Goal: Task Accomplishment & Management: Manage account settings

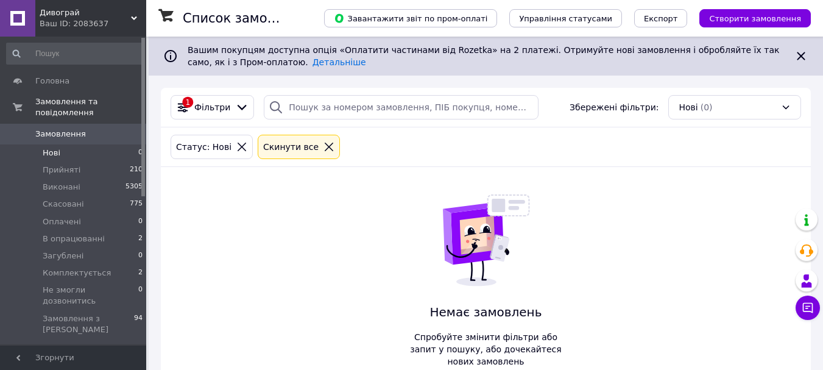
click at [52, 148] on span "Нові" at bounding box center [52, 153] width 18 height 11
click at [44, 148] on span "Нові" at bounding box center [52, 153] width 18 height 11
click at [56, 129] on span "Замовлення" at bounding box center [60, 134] width 51 height 11
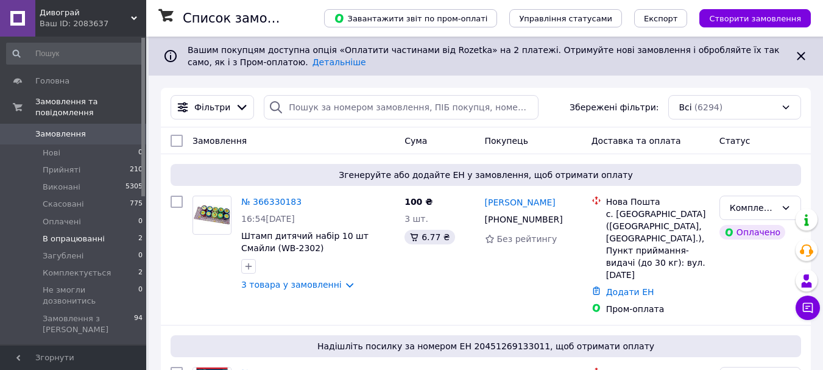
click at [69, 233] on span "В опрацюванні" at bounding box center [74, 238] width 62 height 11
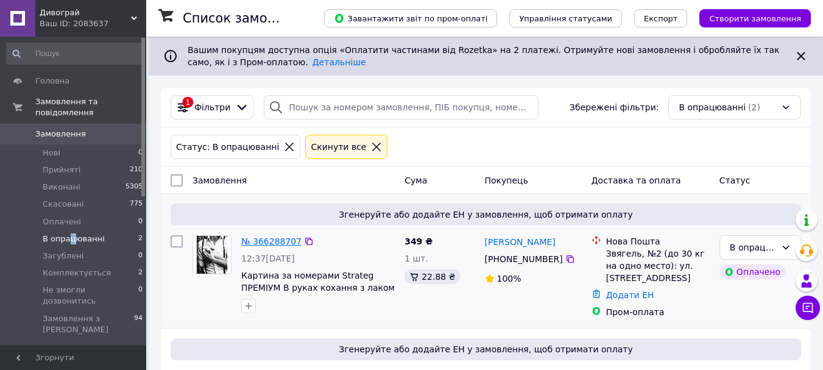
click at [266, 238] on link "№ 366288707" at bounding box center [271, 242] width 60 height 10
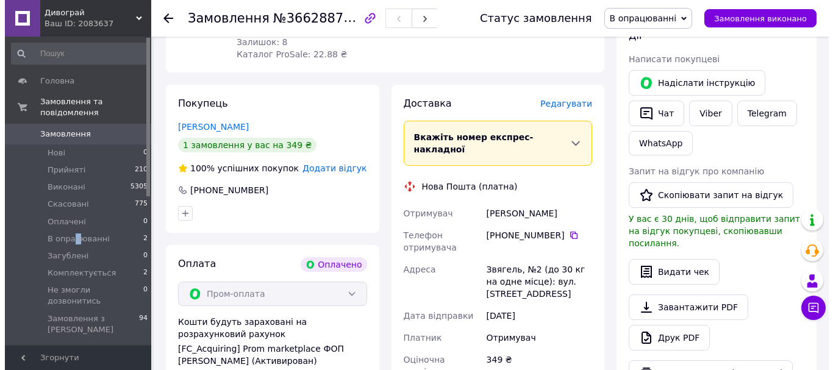
scroll to position [244, 0]
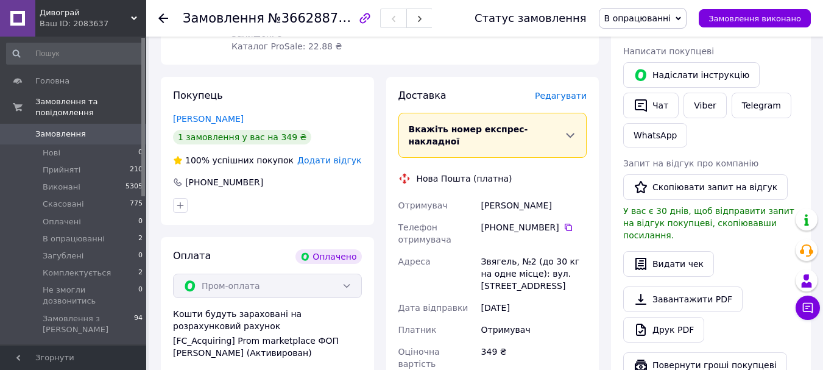
click at [559, 91] on span "Редагувати" at bounding box center [561, 96] width 52 height 10
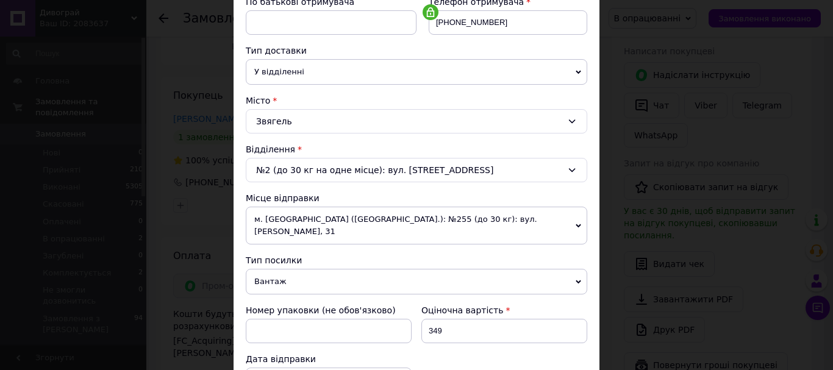
click at [332, 221] on span "м. [GEOGRAPHIC_DATA] ([GEOGRAPHIC_DATA].): №255 (до 30 кг): вул. [PERSON_NAME],…" at bounding box center [416, 226] width 341 height 38
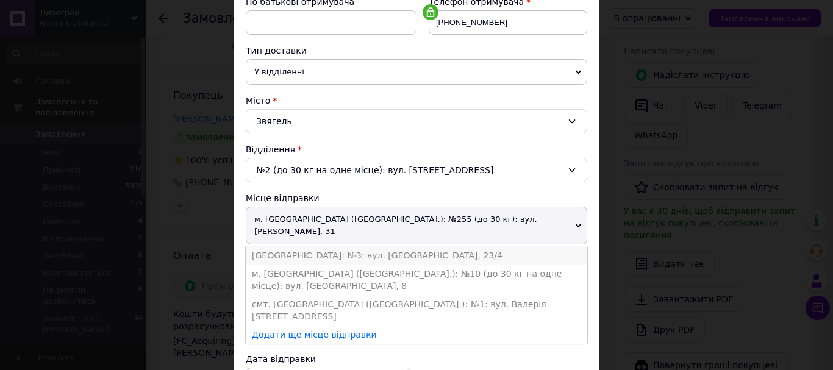
click at [305, 246] on li "[GEOGRAPHIC_DATA]: №3: вул. [GEOGRAPHIC_DATA], 23/4" at bounding box center [416, 255] width 341 height 18
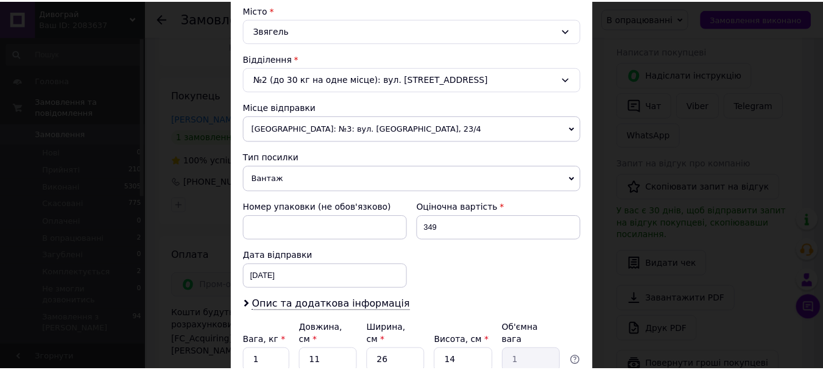
scroll to position [427, 0]
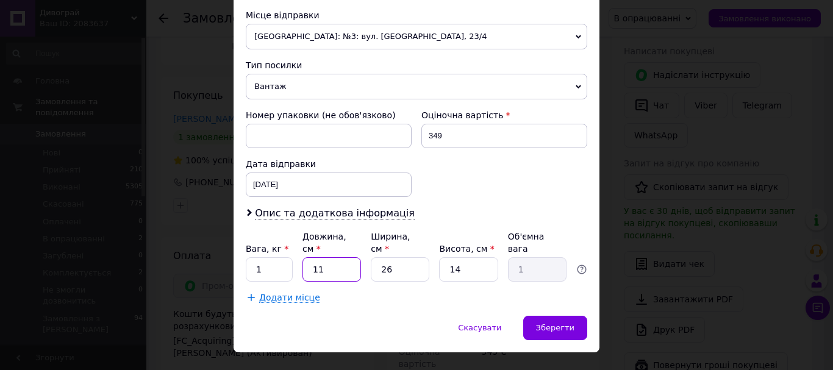
click at [321, 261] on input "11" at bounding box center [331, 269] width 59 height 24
type input "4"
type input "0.36"
type input "40"
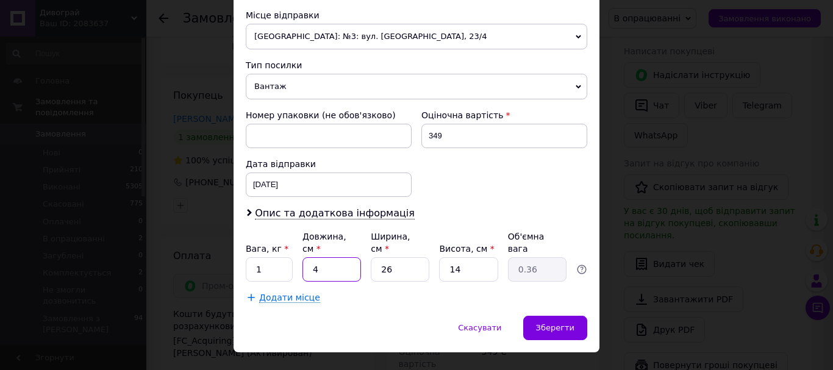
type input "3.64"
type input "40"
click at [393, 257] on input "26" at bounding box center [400, 269] width 59 height 24
type input "5"
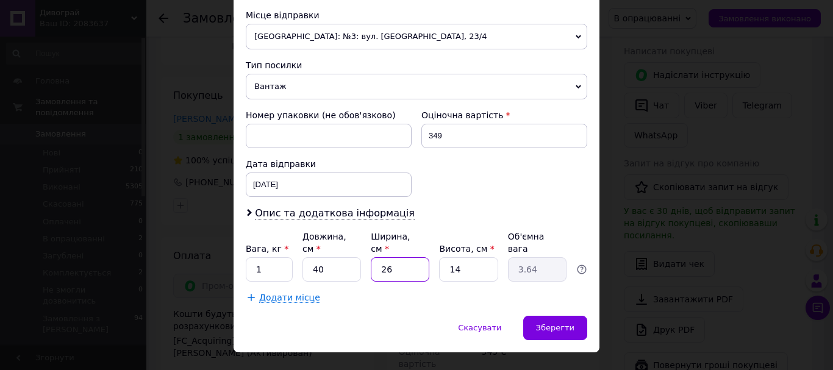
type input "0.7"
type input "50"
type input "7"
type input "50"
click at [462, 257] on input "14" at bounding box center [468, 269] width 59 height 24
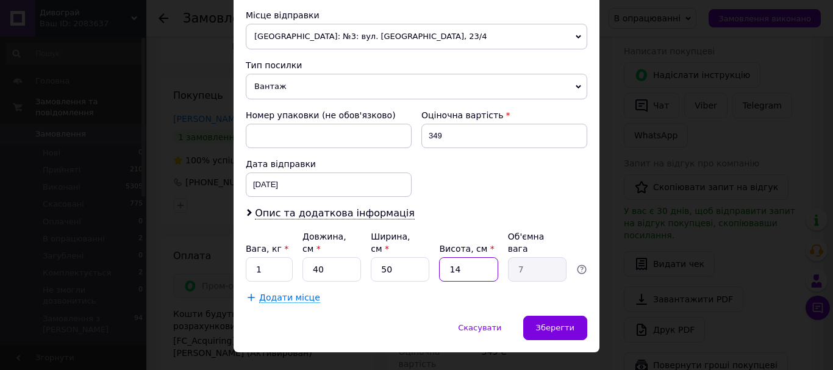
click at [462, 257] on input "14" at bounding box center [468, 269] width 59 height 24
type input "3"
type input "1.5"
type input "3"
click at [277, 257] on input "1" at bounding box center [269, 269] width 47 height 24
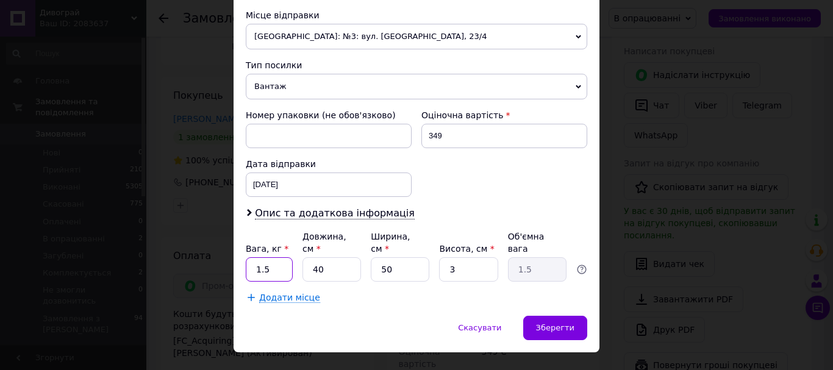
type input "1.5"
click at [407, 291] on div "Додати місце" at bounding box center [416, 297] width 341 height 12
click at [570, 323] on span "Зберегти" at bounding box center [555, 327] width 38 height 9
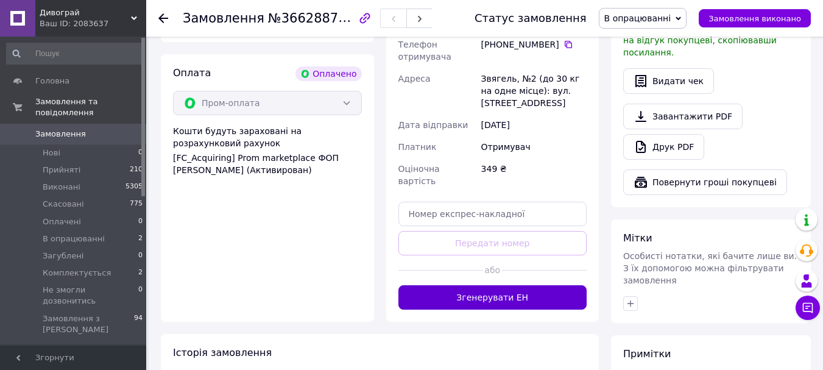
click at [477, 285] on button "Згенерувати ЕН" at bounding box center [493, 297] width 189 height 24
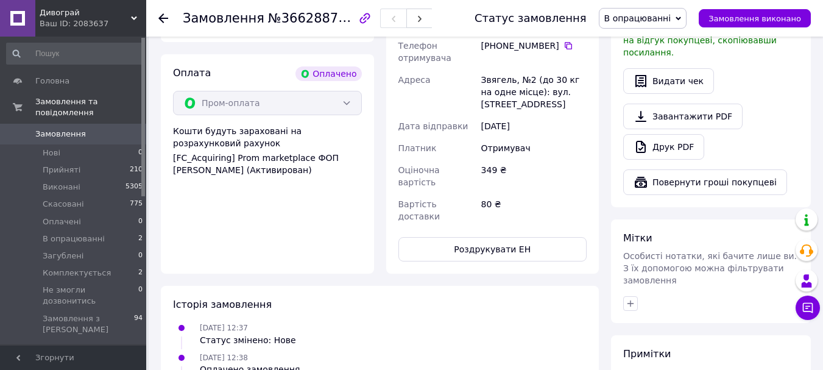
scroll to position [366, 0]
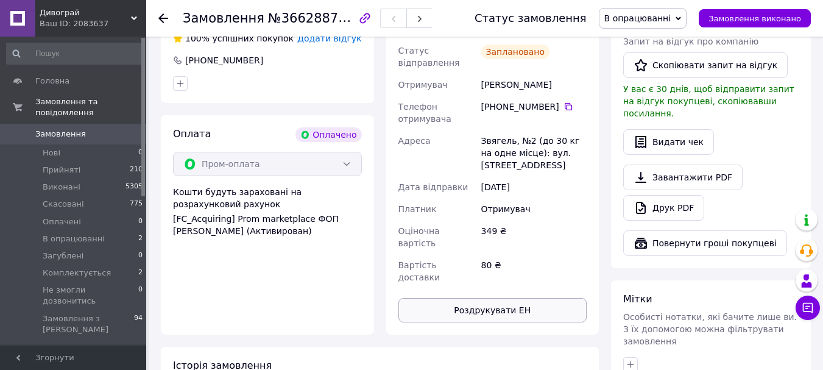
click at [485, 298] on button "Роздрукувати ЕН" at bounding box center [493, 310] width 189 height 24
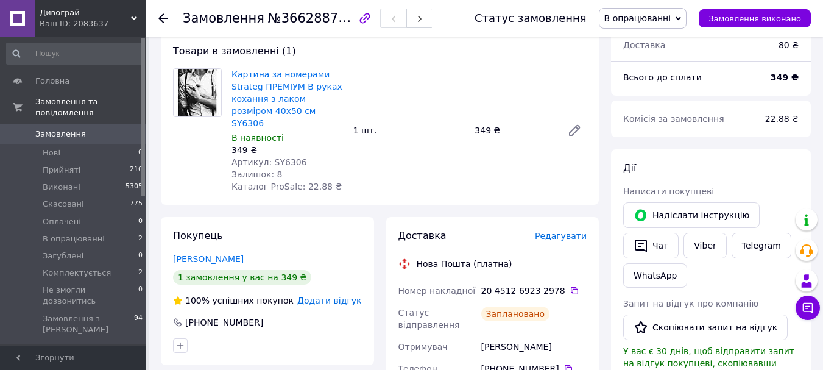
scroll to position [61, 0]
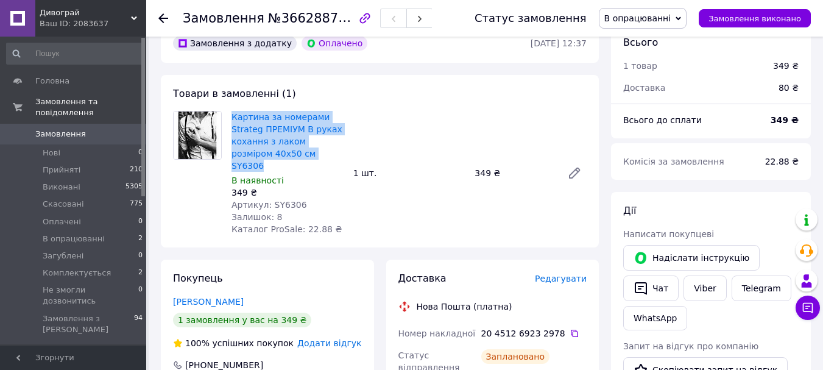
drag, startPoint x: 231, startPoint y: 113, endPoint x: 307, endPoint y: 152, distance: 85.3
click at [307, 152] on div "Картина за номерами Strateg ПРЕМІУМ В руках кохання з лаком розміром 40х50 см S…" at bounding box center [288, 172] width 122 height 129
copy link "Картина за номерами Strateg ПРЕМІУМ В руках кохання з лаком розміром 40х50 см S…"
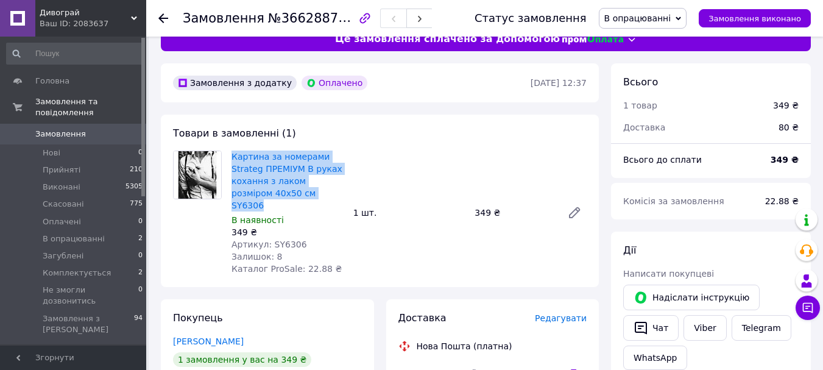
scroll to position [0, 0]
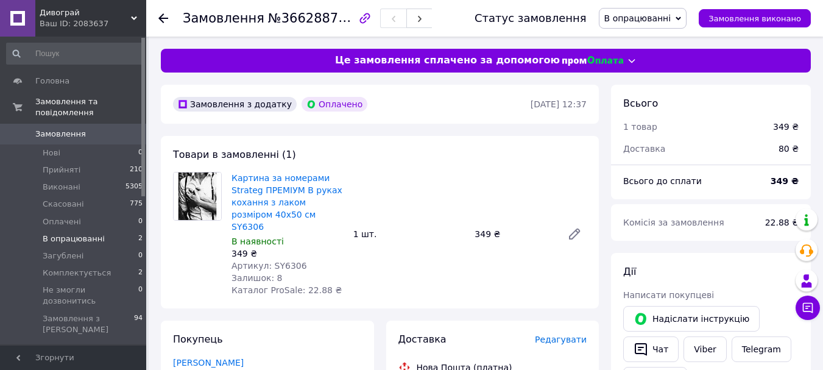
click at [82, 233] on span "В опрацюванні" at bounding box center [74, 238] width 62 height 11
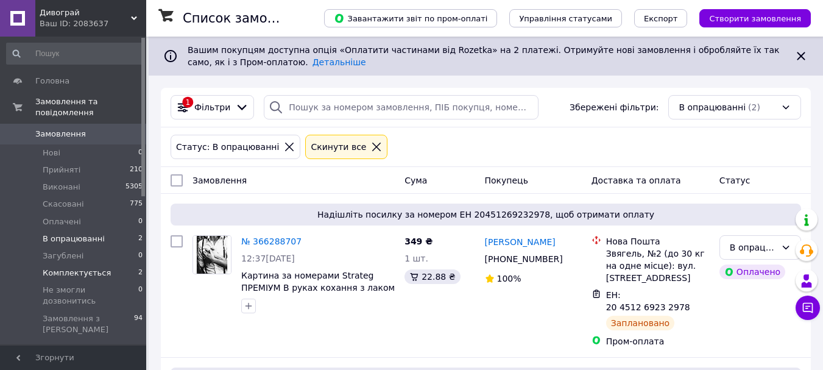
click at [67, 268] on span "Комплектується" at bounding box center [77, 273] width 68 height 11
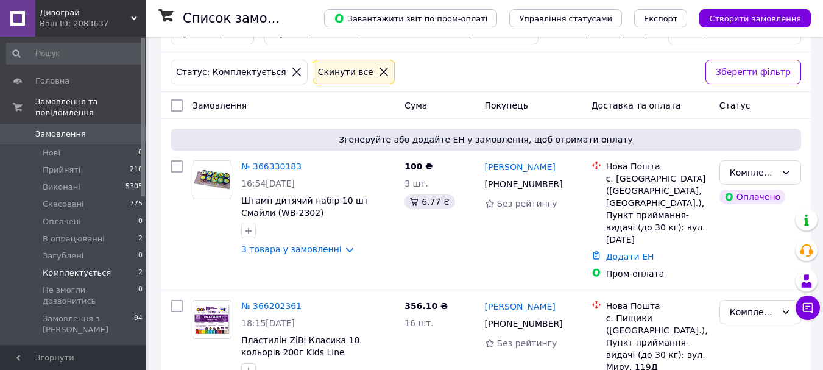
scroll to position [110, 0]
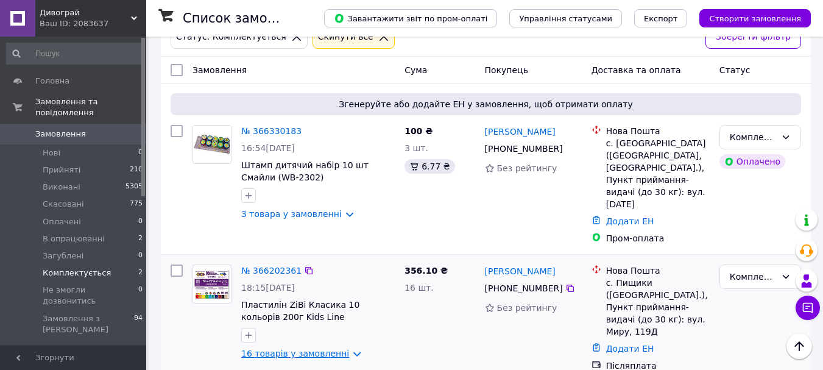
click at [343, 349] on link "16 товарів у замовленні" at bounding box center [295, 354] width 108 height 10
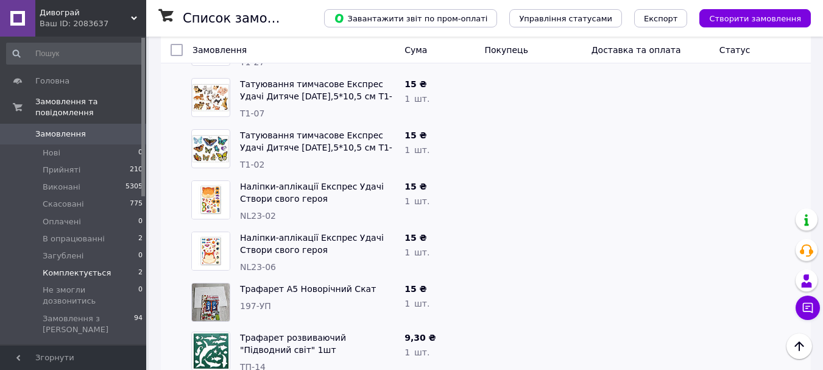
scroll to position [781, 0]
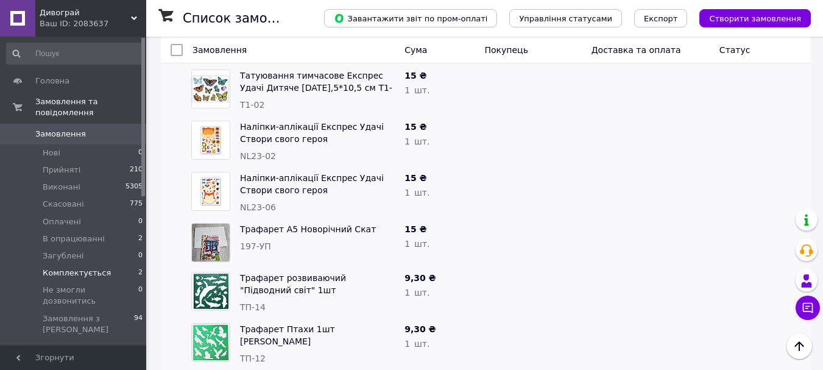
click at [88, 268] on span "Комплектується" at bounding box center [77, 273] width 68 height 11
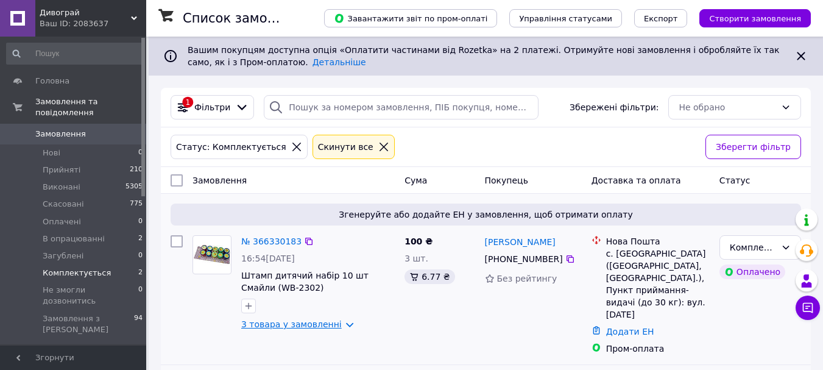
click at [338, 324] on link "3 товара у замовленні" at bounding box center [291, 324] width 101 height 10
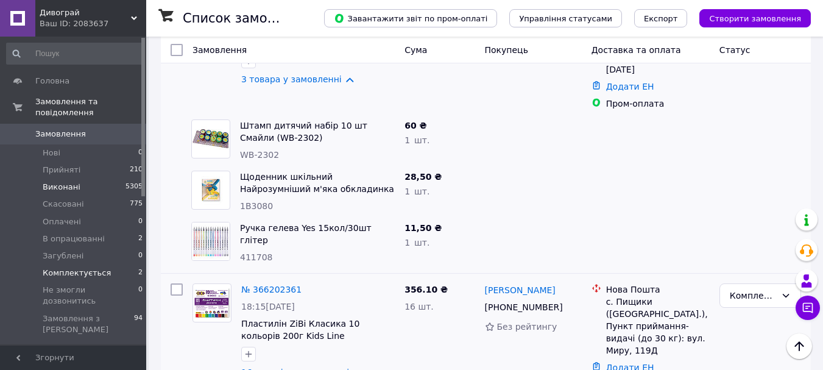
scroll to position [244, 0]
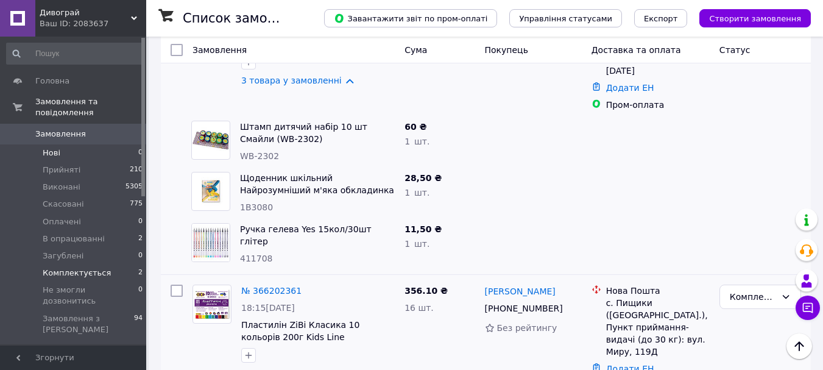
click at [37, 146] on li "Нові 0" at bounding box center [75, 152] width 150 height 17
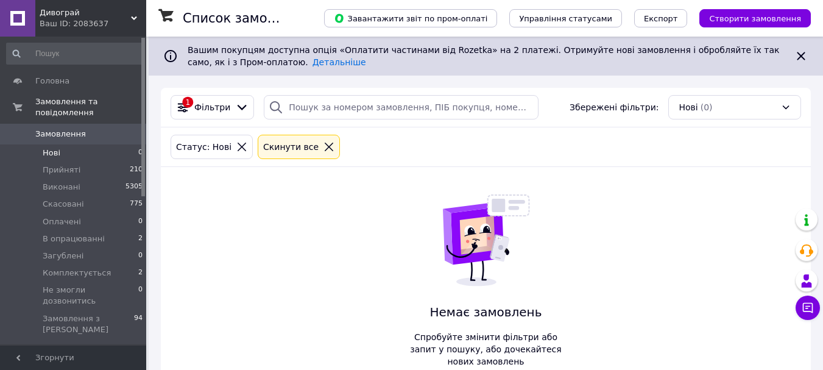
click at [61, 129] on span "Замовлення" at bounding box center [60, 134] width 51 height 11
